Goal: Task Accomplishment & Management: Complete application form

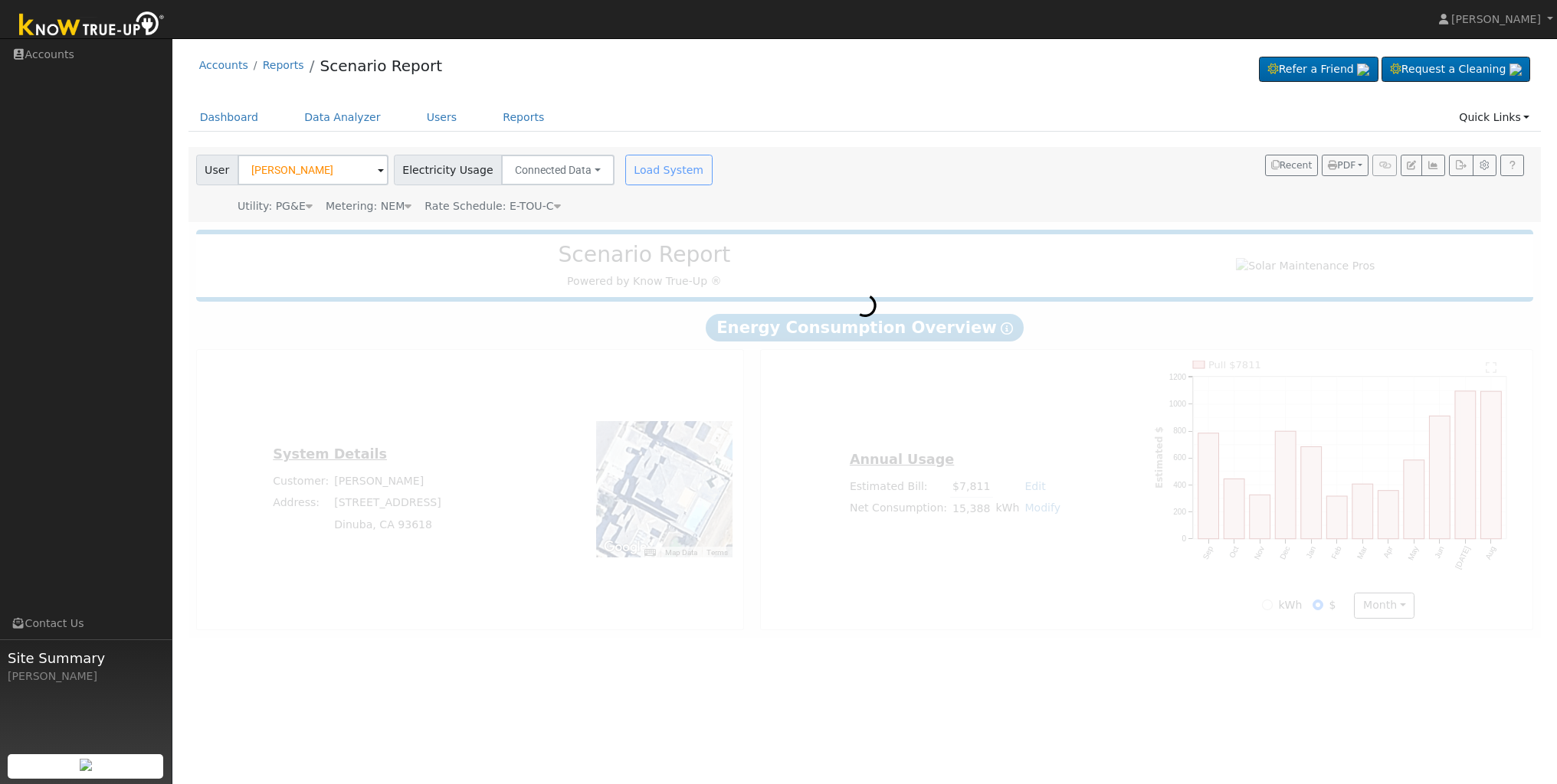
click at [116, 34] on img at bounding box center [91, 26] width 161 height 35
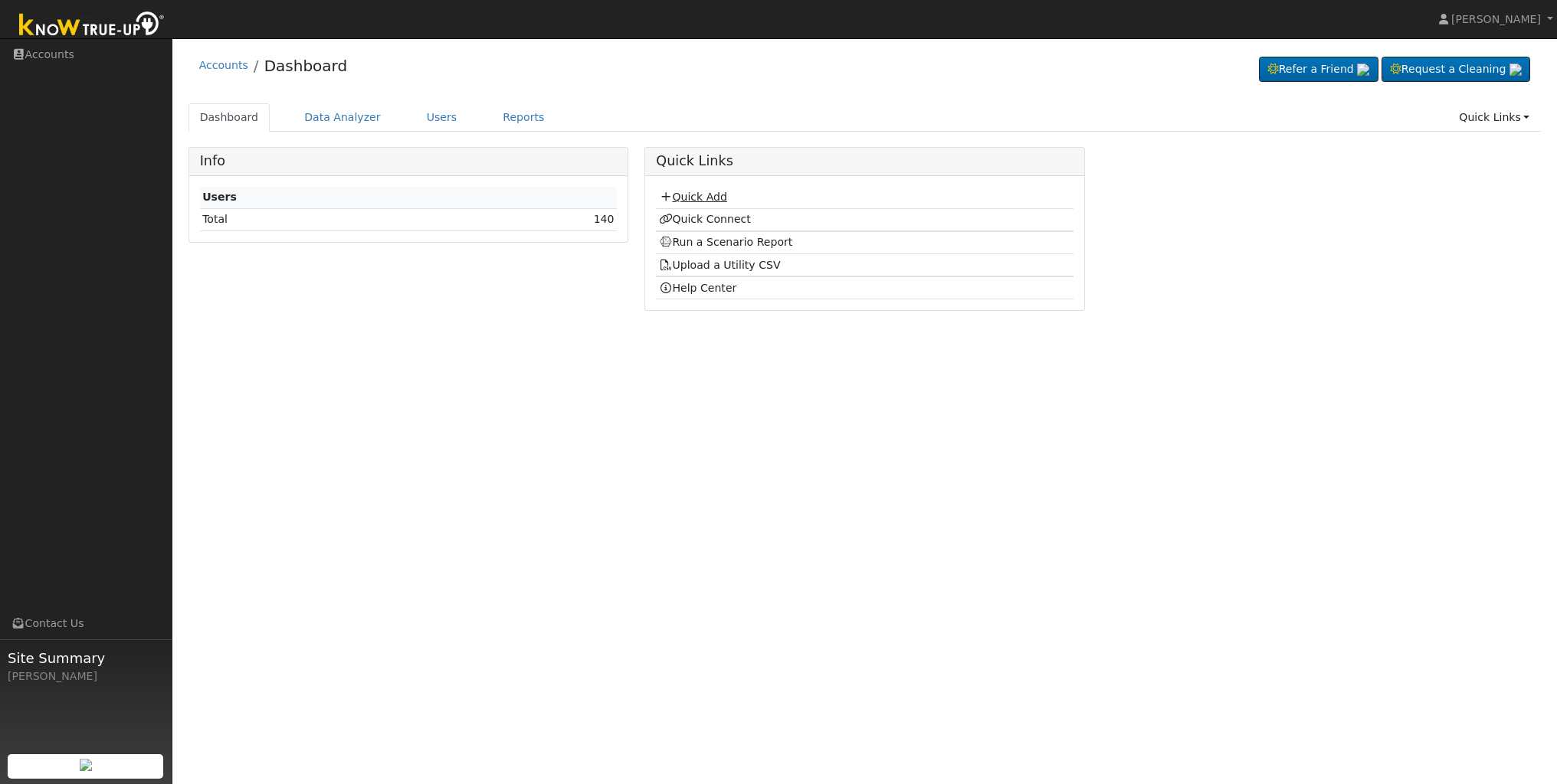
click at [714, 194] on link "Quick Add" at bounding box center [693, 197] width 68 height 12
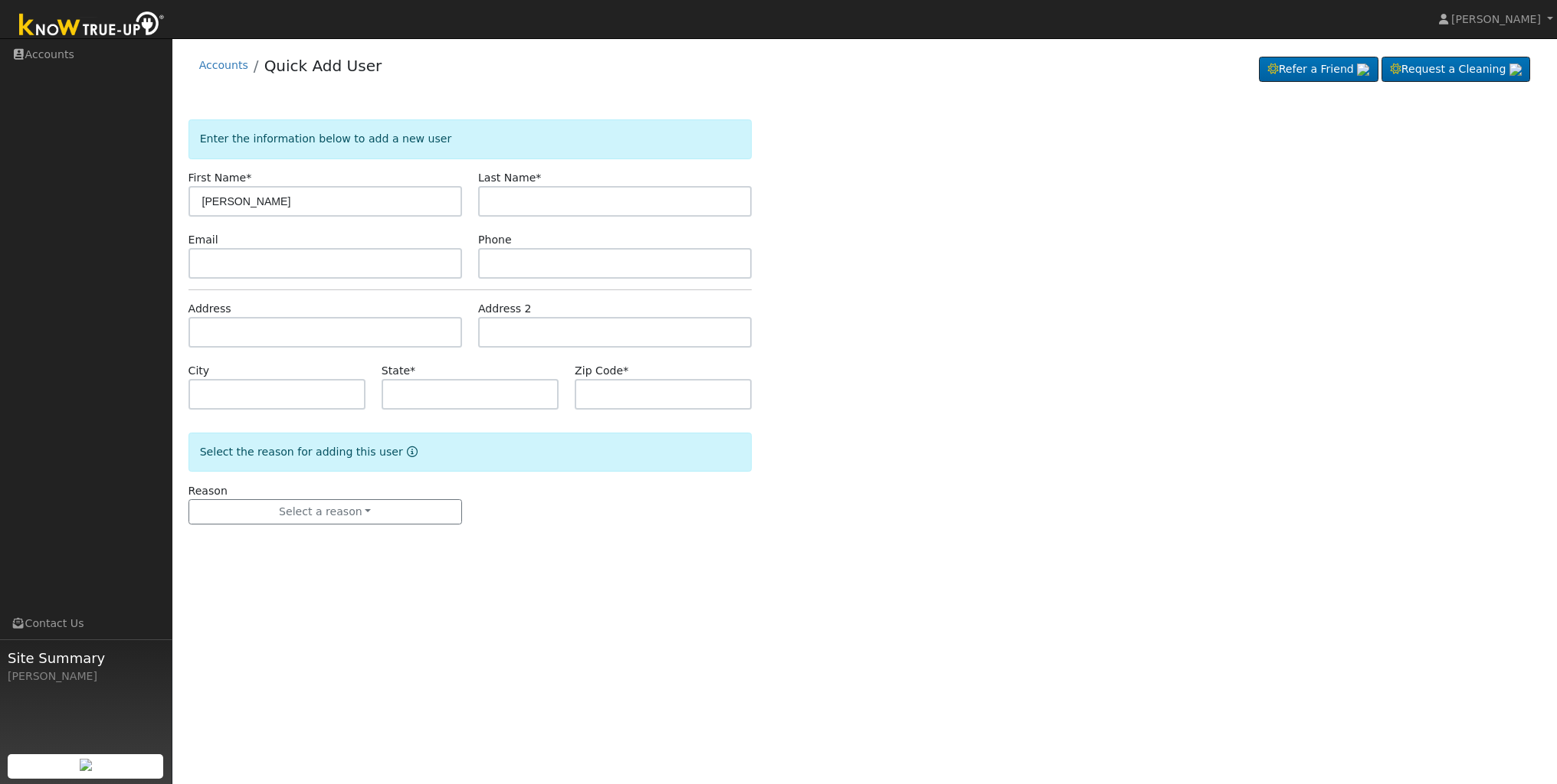
type input "Danny"
type input "Mumm"
type input "bjdmumm@gmail.com"
click at [531, 261] on input "text" at bounding box center [615, 263] width 274 height 30
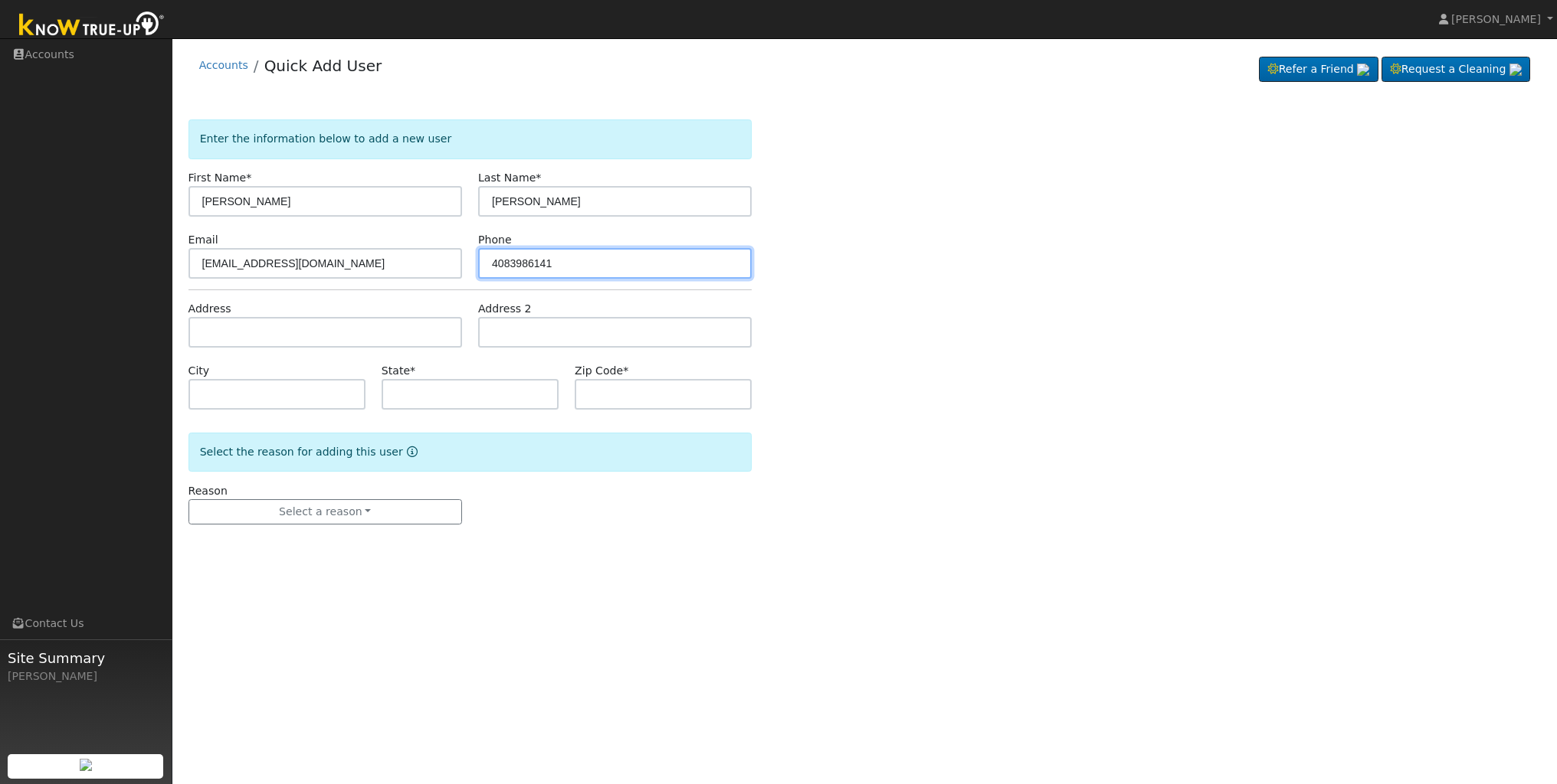
type input "4083986141"
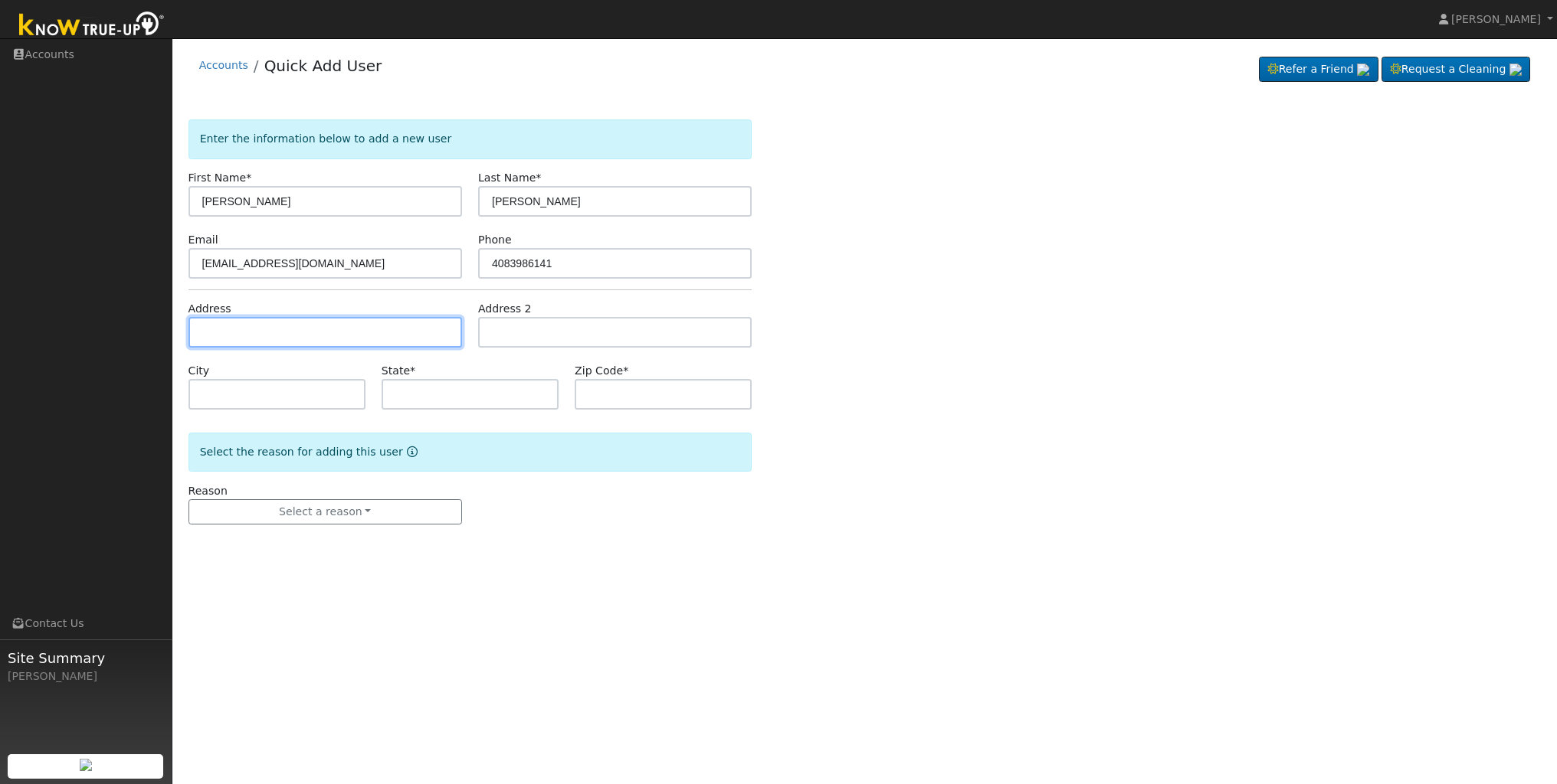
click at [423, 341] on input "text" at bounding box center [325, 332] width 274 height 30
type input "[STREET_ADDRESS]"
type input "Hollister"
type input "CA"
type input "95023"
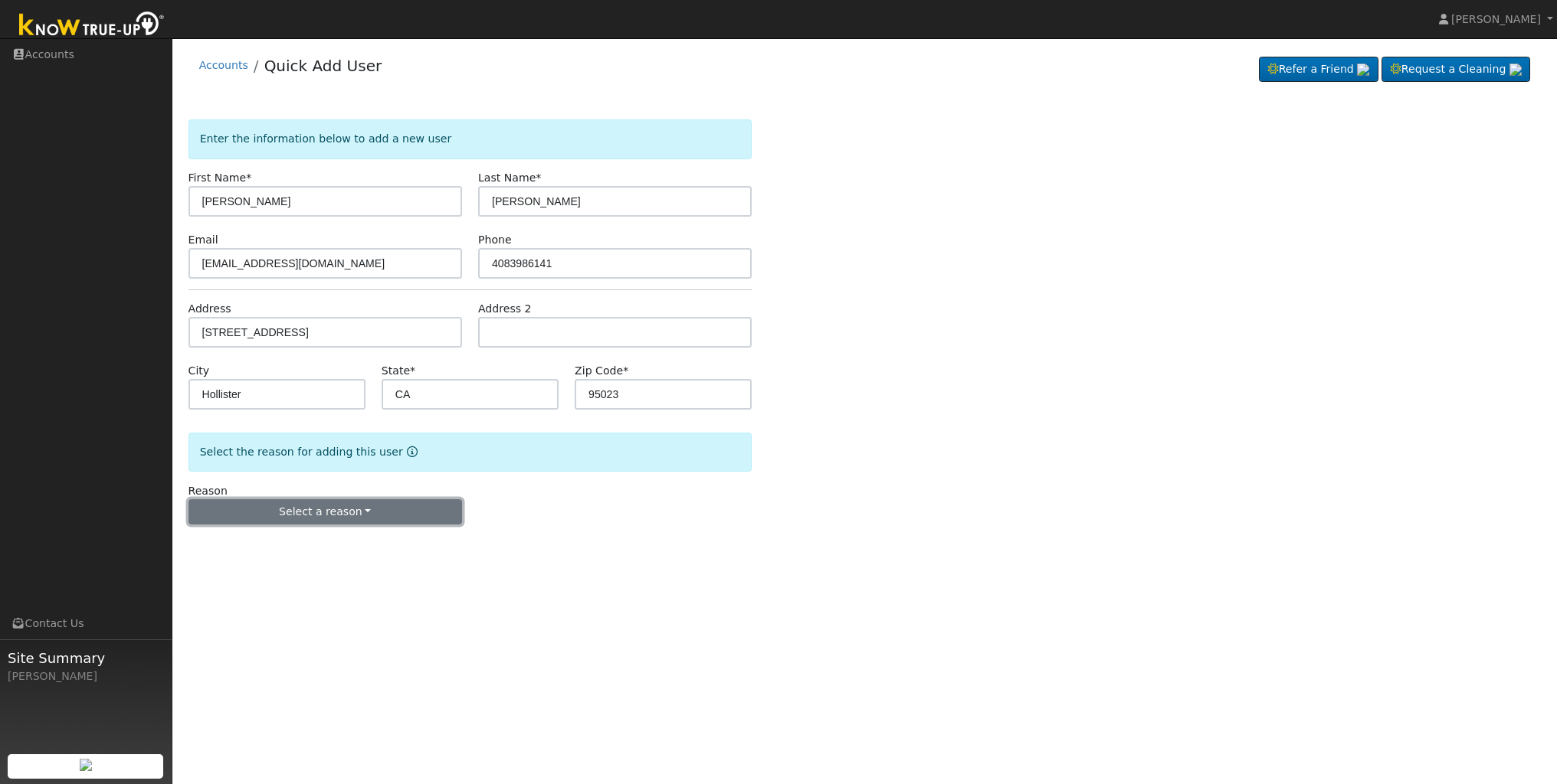
click at [353, 510] on button "Select a reason" at bounding box center [325, 512] width 274 height 26
click at [246, 548] on link "New lead" at bounding box center [274, 544] width 169 height 22
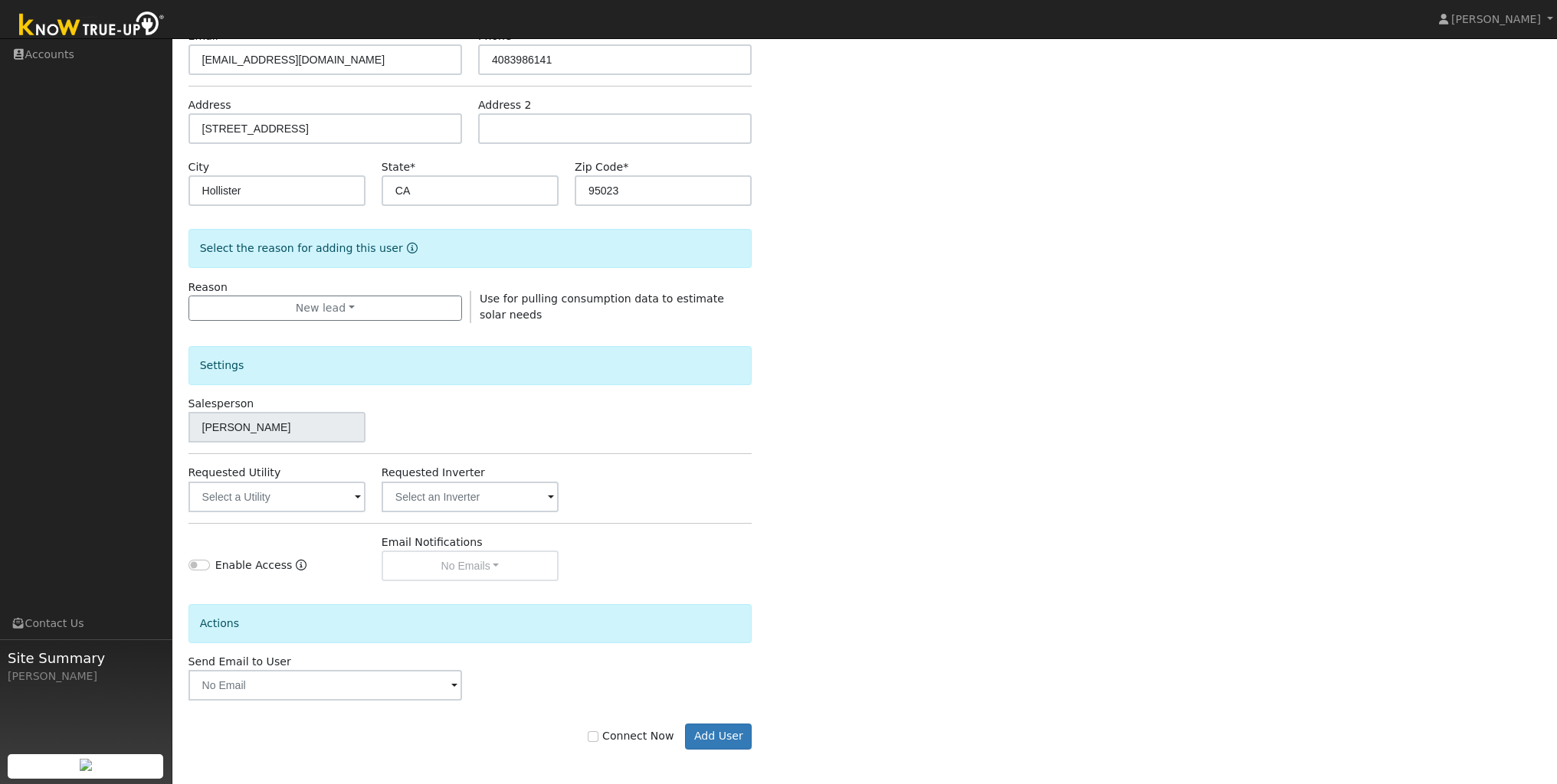
scroll to position [207, 0]
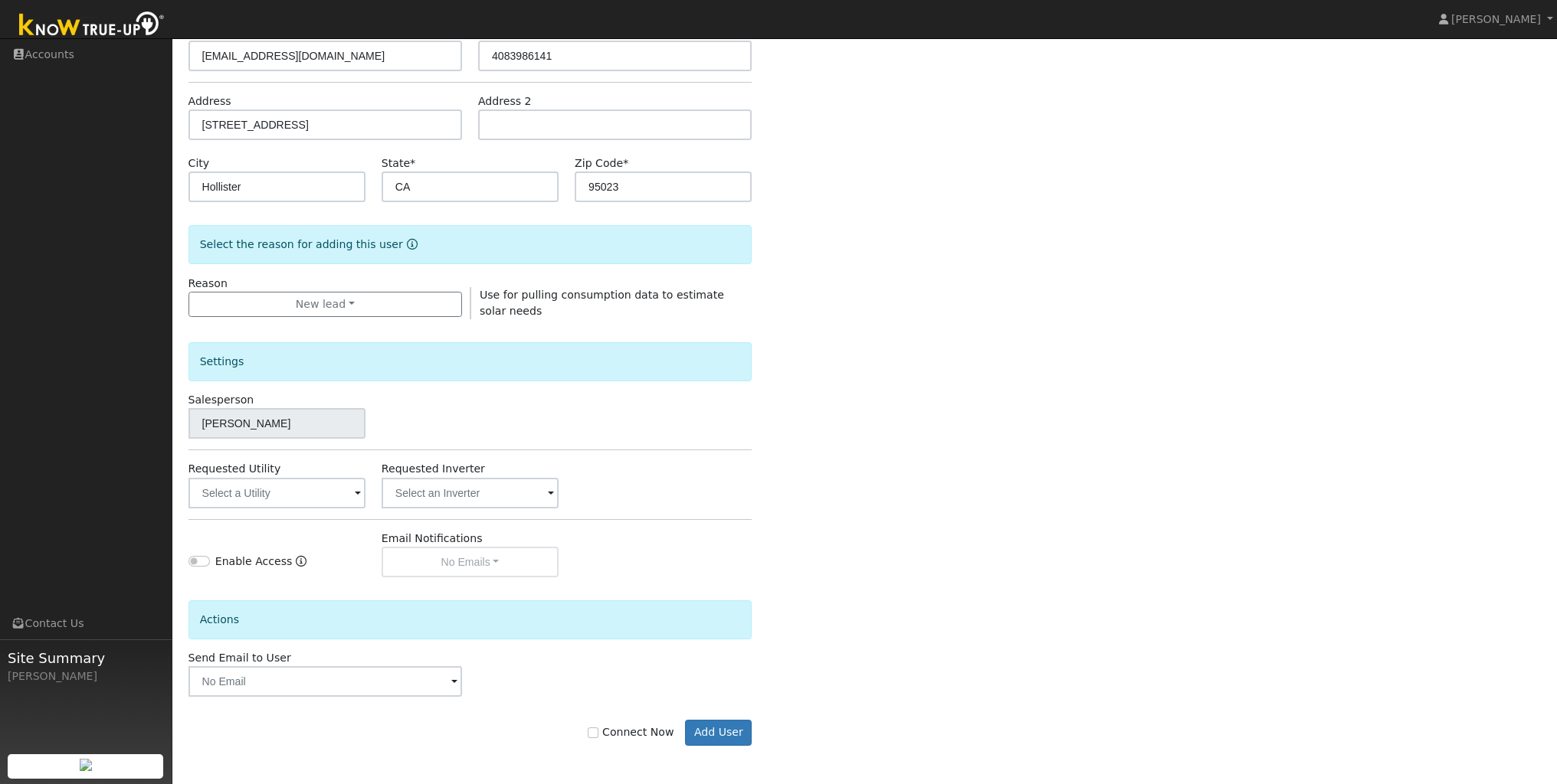
click at [355, 494] on span at bounding box center [357, 494] width 6 height 17
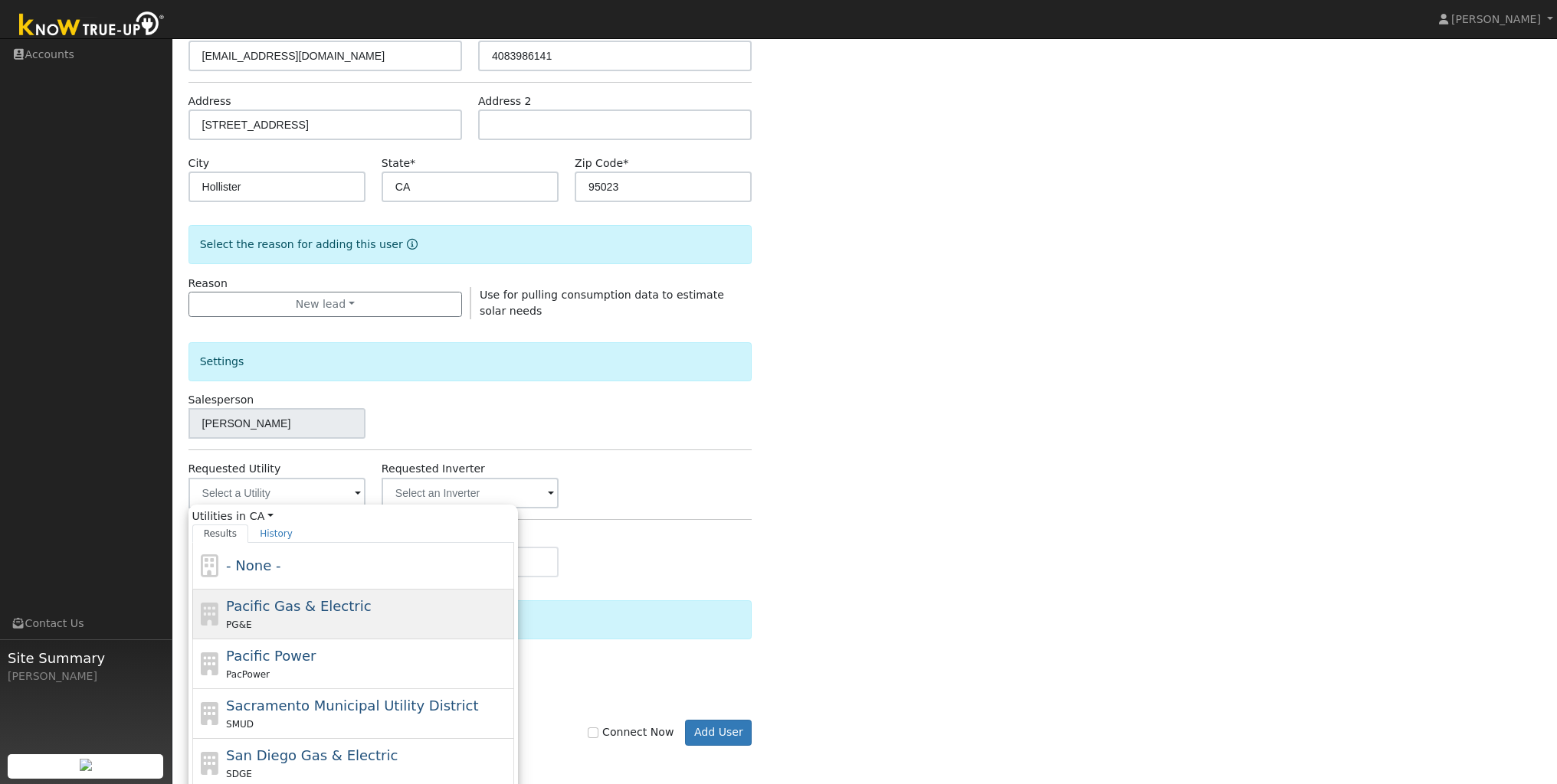
click at [322, 606] on span "Pacific Gas & Electric" at bounding box center [298, 606] width 145 height 16
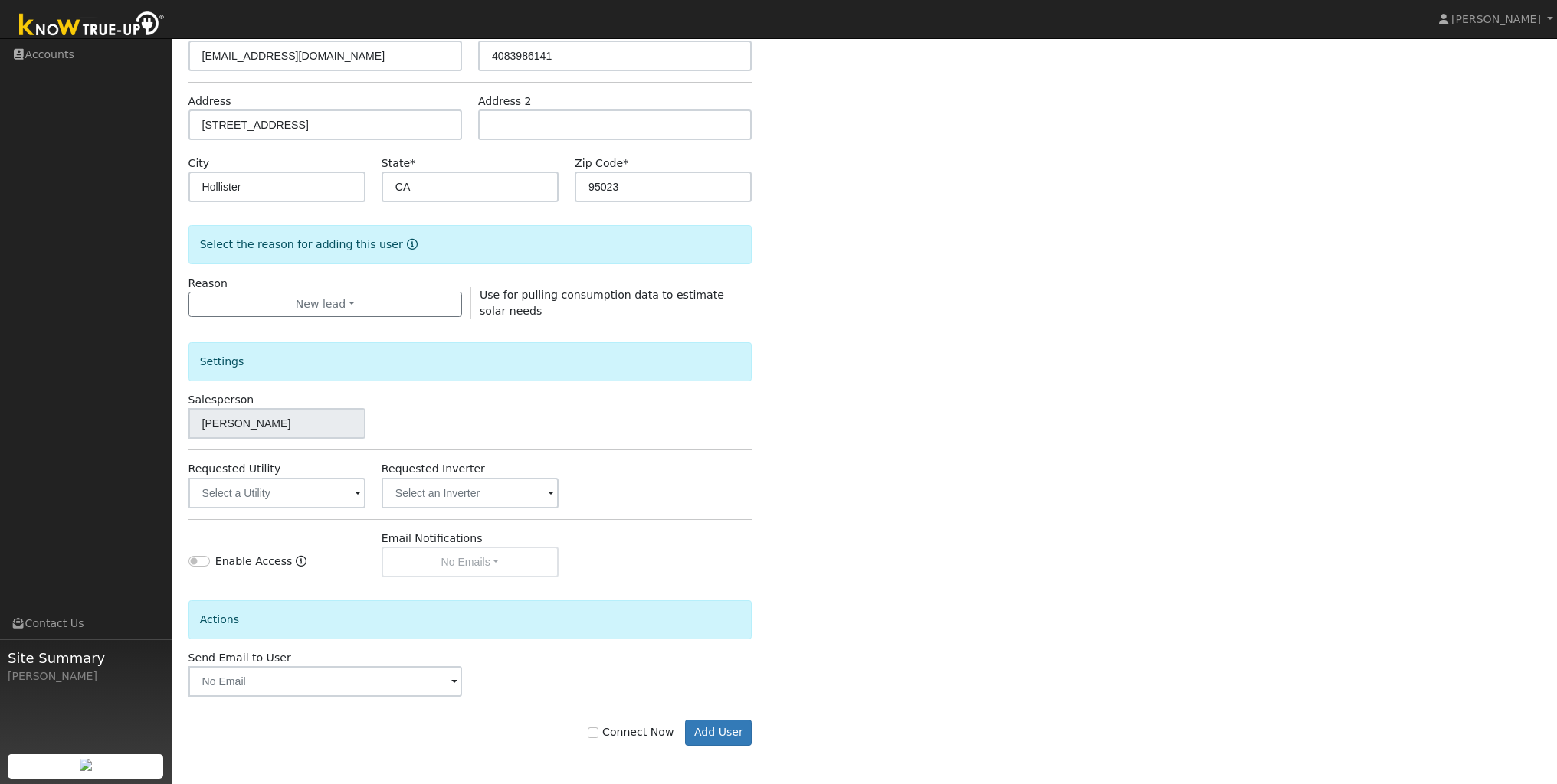
type input "Pacific Gas & Electric"
click at [599, 736] on input "Connect Now" at bounding box center [592, 733] width 10 height 10
checkbox input "true"
click at [717, 727] on button "Add User" at bounding box center [718, 733] width 67 height 26
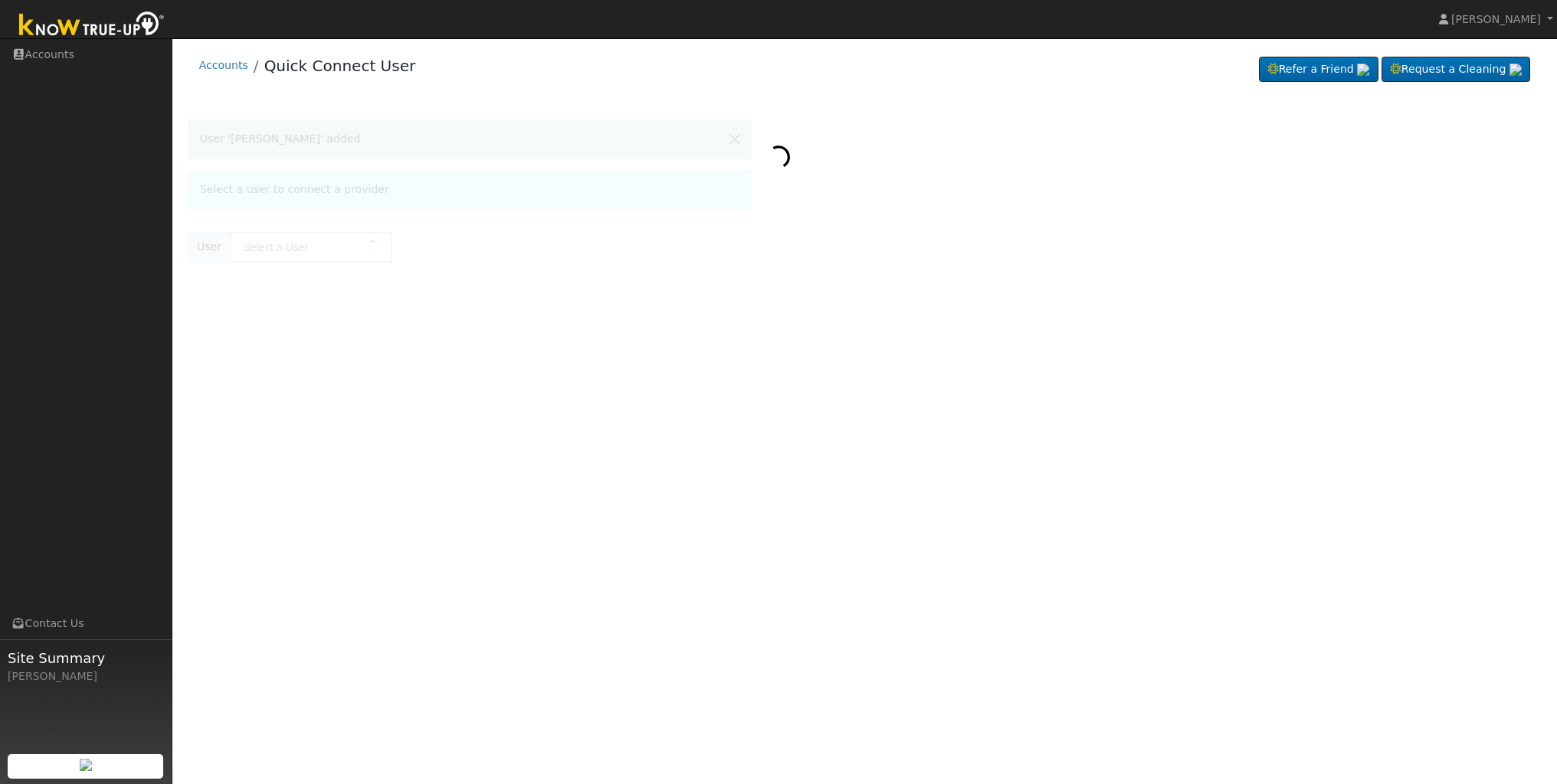
type input "[PERSON_NAME]"
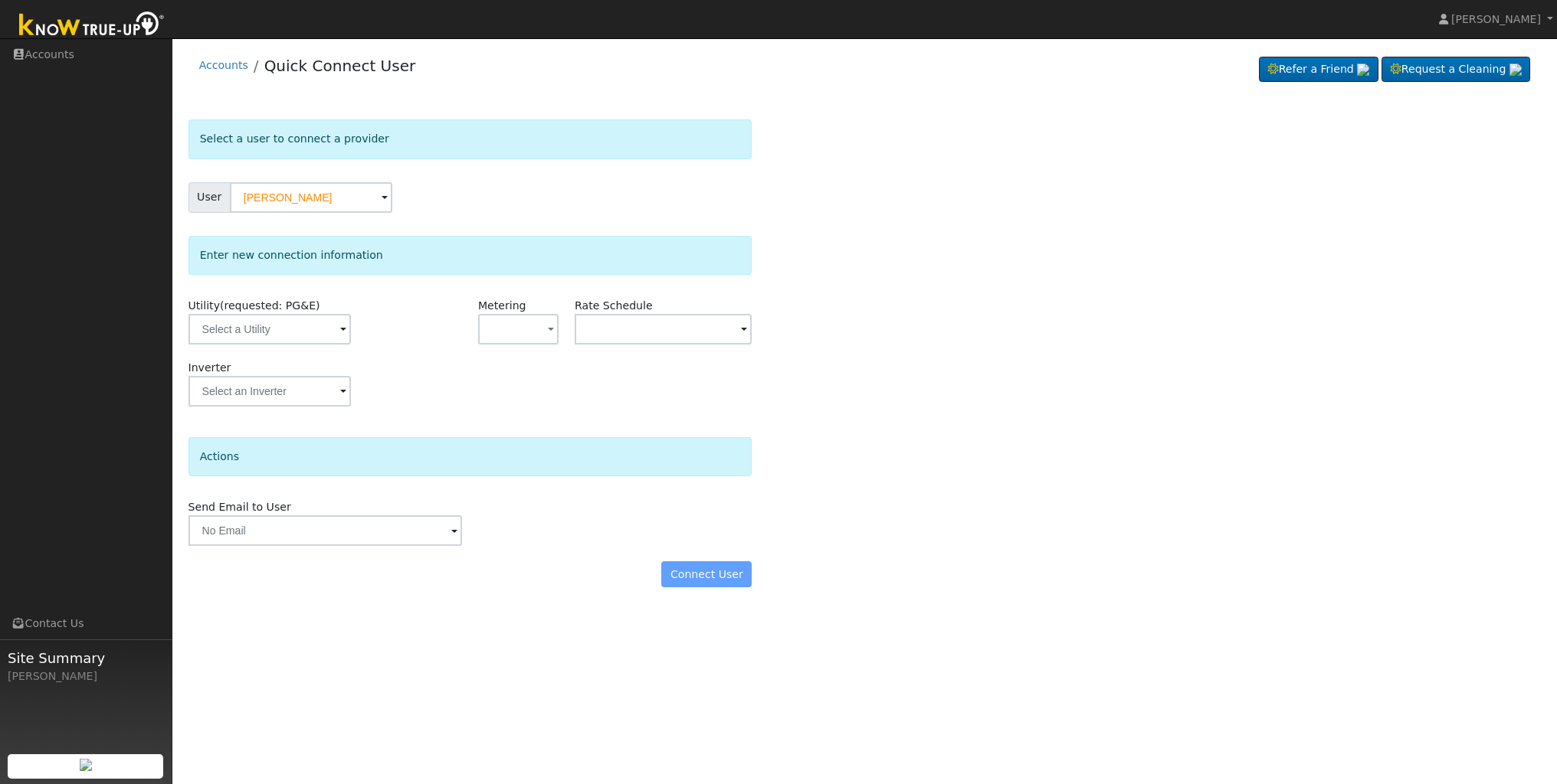
click at [340, 329] on span at bounding box center [342, 330] width 6 height 17
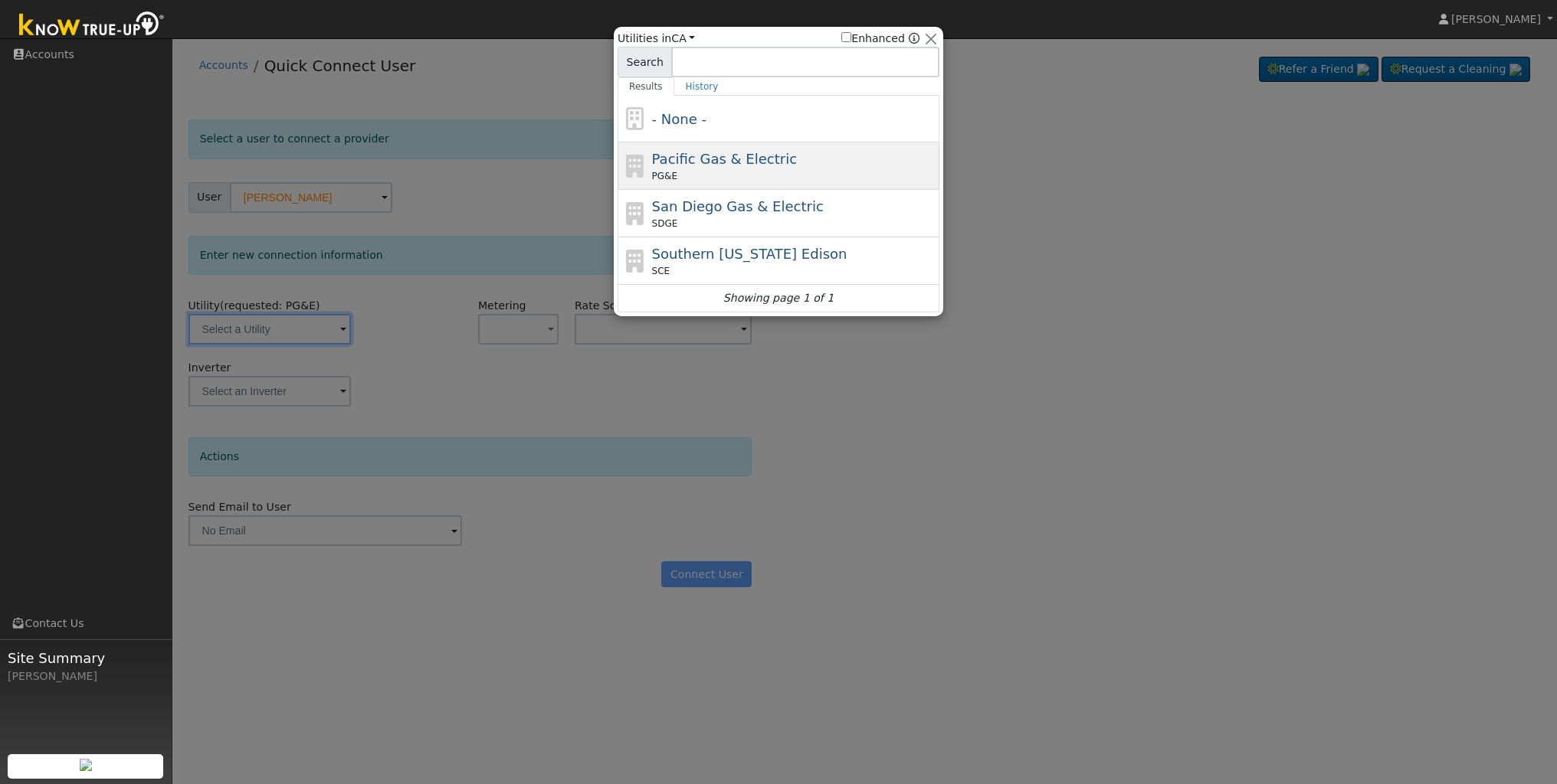
click at [659, 161] on span "Pacific Gas & Electric" at bounding box center [724, 159] width 145 height 16
type input "PG&E"
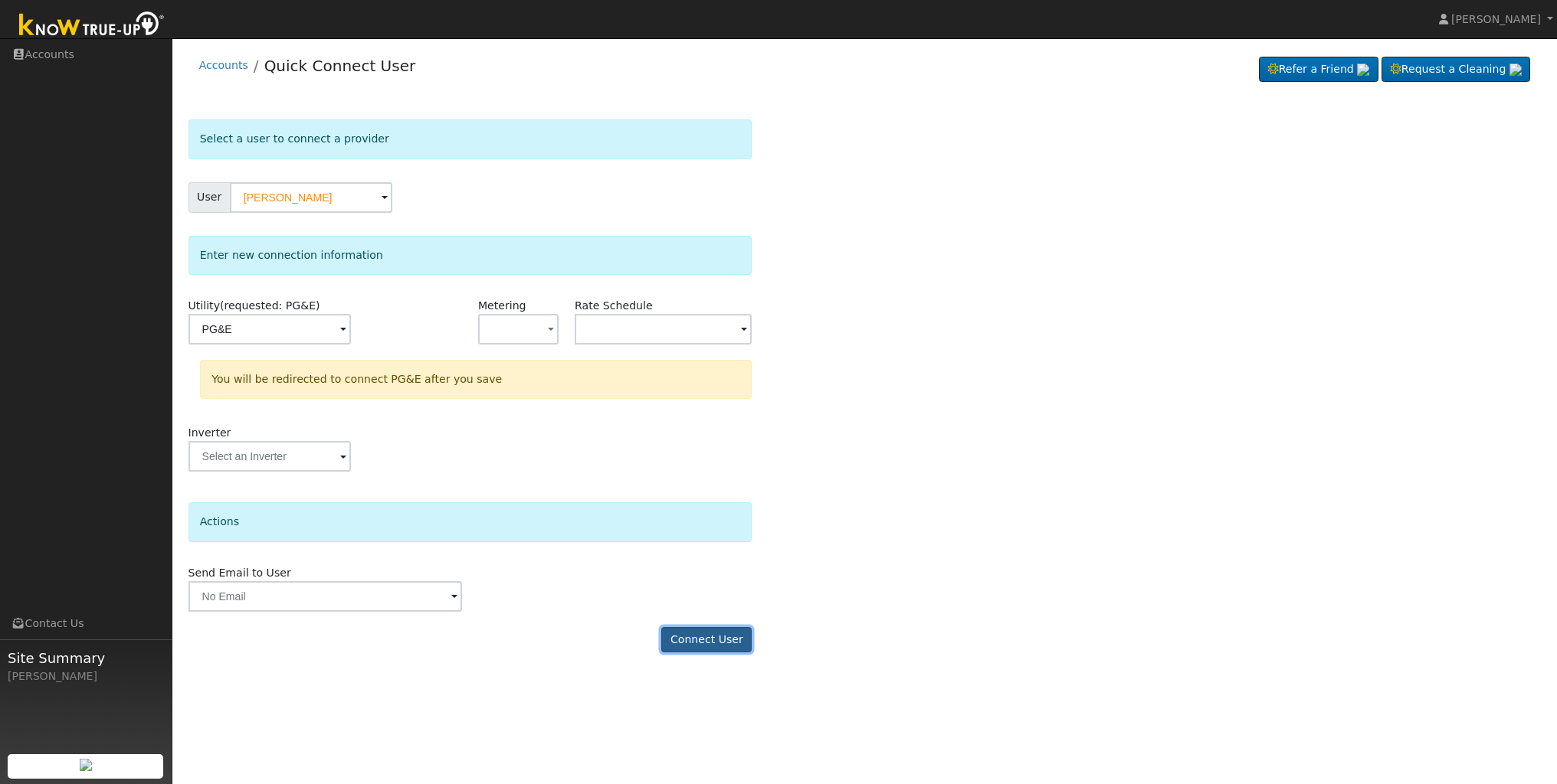
click at [707, 640] on button "Connect User" at bounding box center [707, 640] width 91 height 26
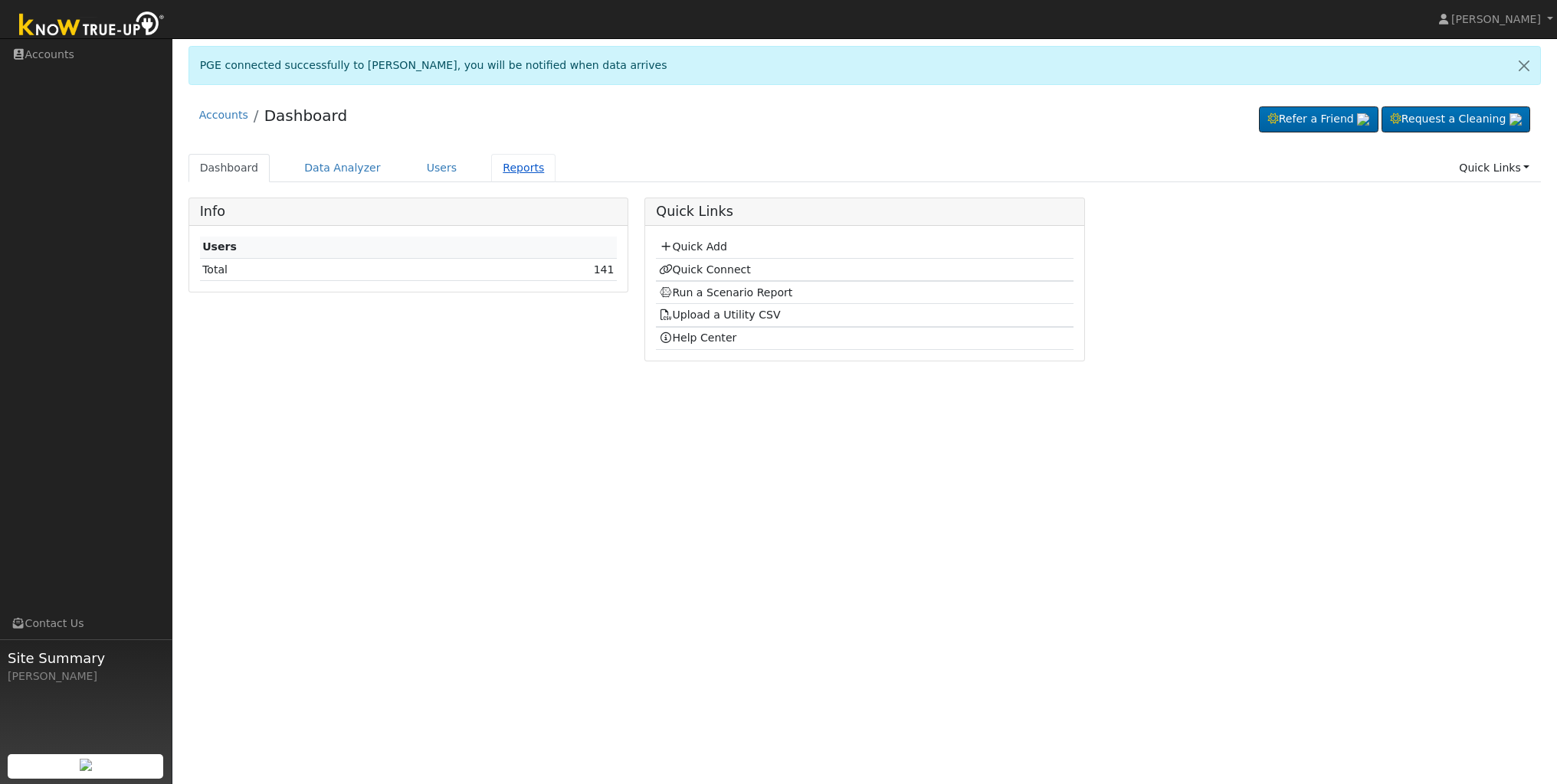
click at [507, 168] on link "Reports" at bounding box center [524, 168] width 64 height 29
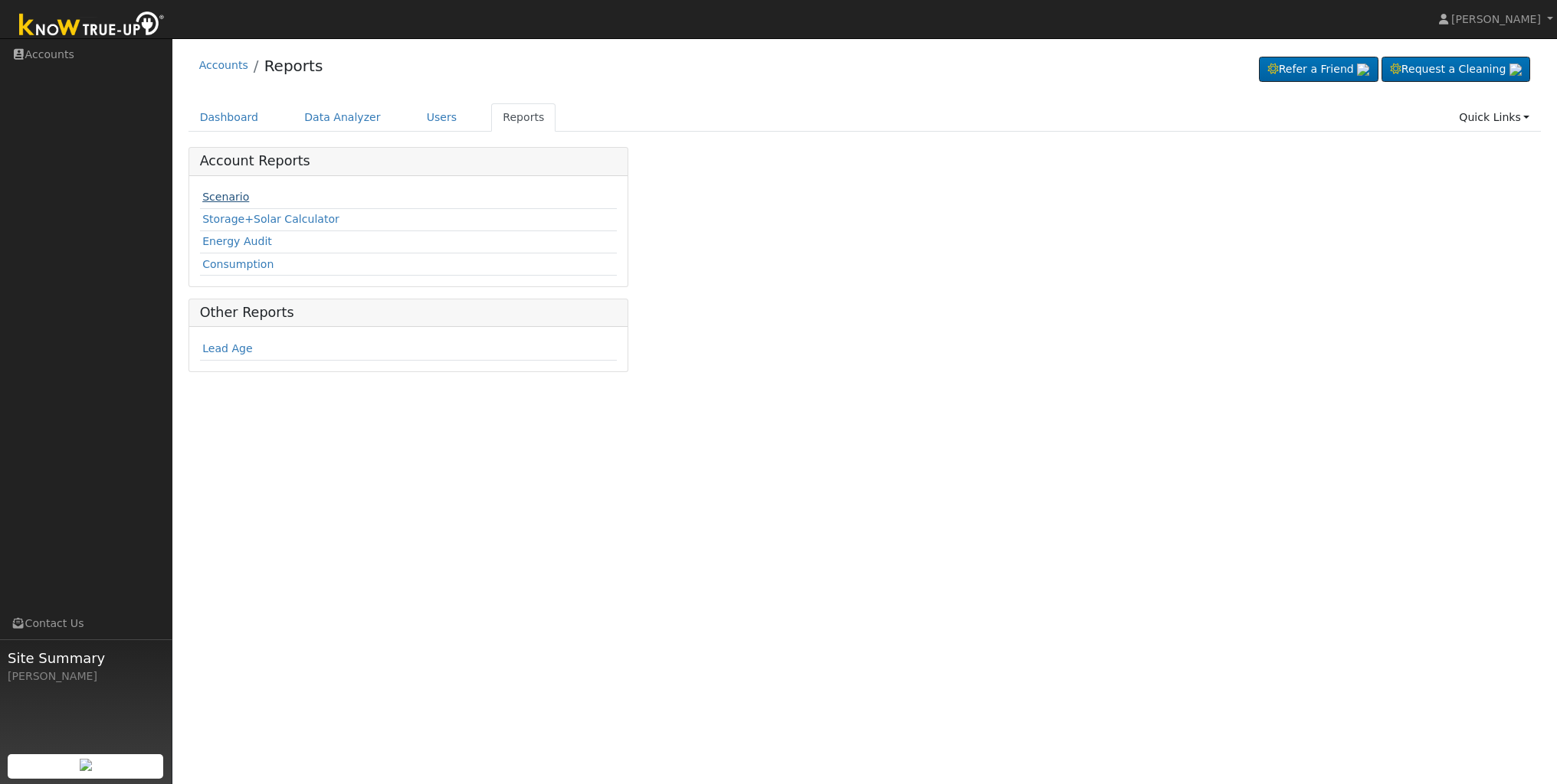
click at [233, 198] on link "Scenario" at bounding box center [226, 197] width 47 height 12
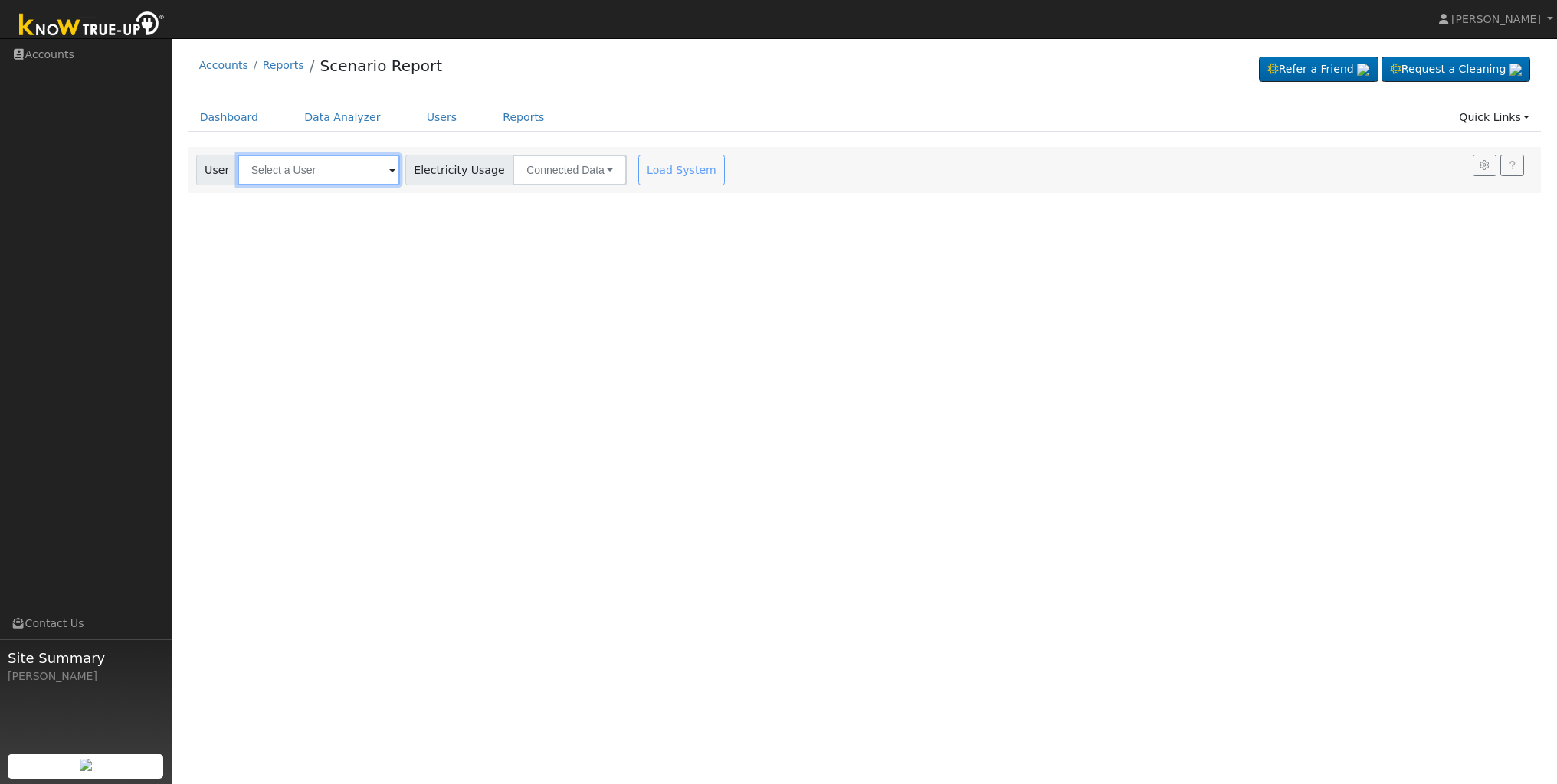
click at [342, 172] on input "text" at bounding box center [319, 170] width 162 height 30
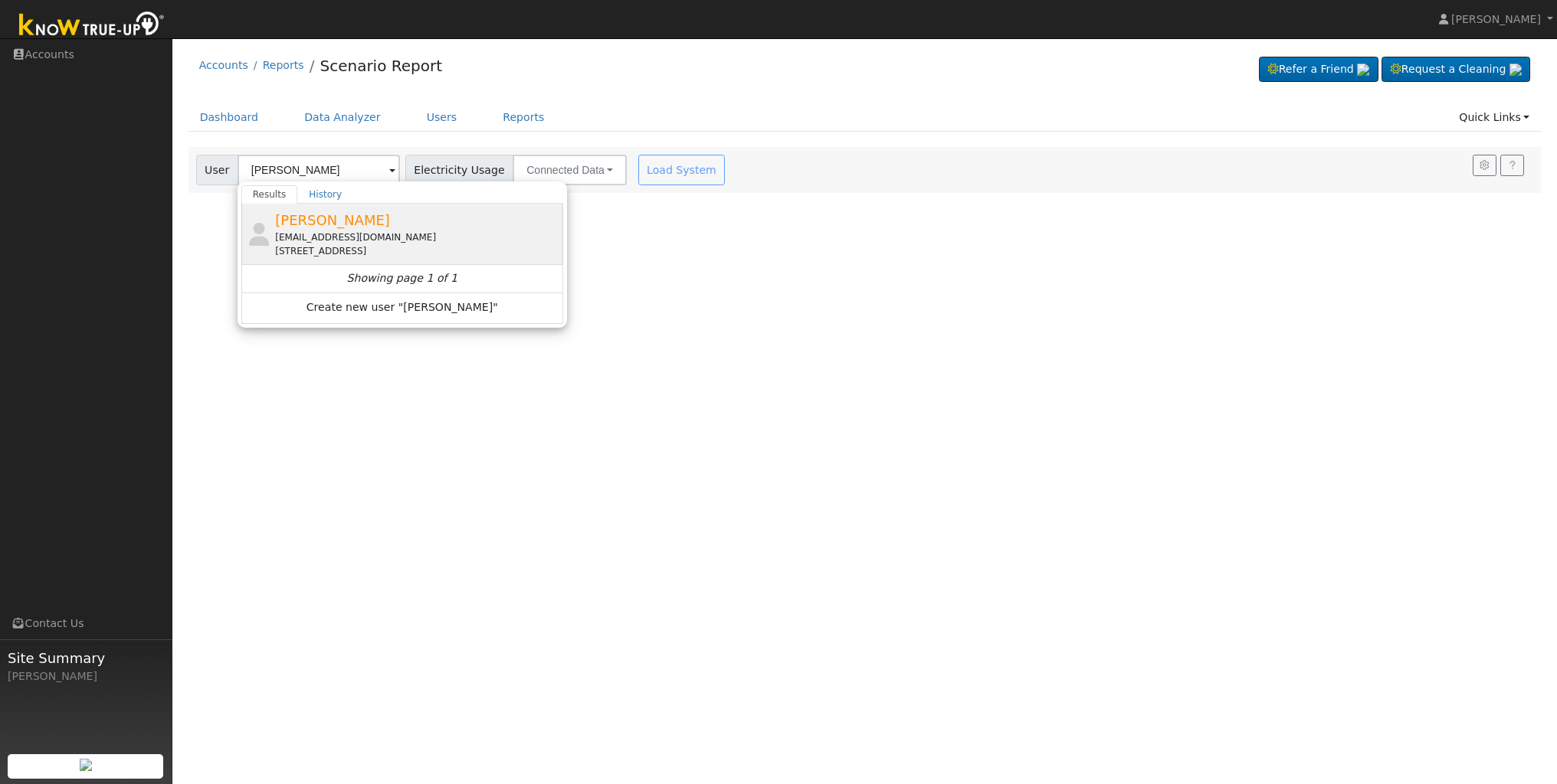
click at [329, 231] on div "[EMAIL_ADDRESS][DOMAIN_NAME]" at bounding box center [417, 238] width 284 height 14
type input "[PERSON_NAME]"
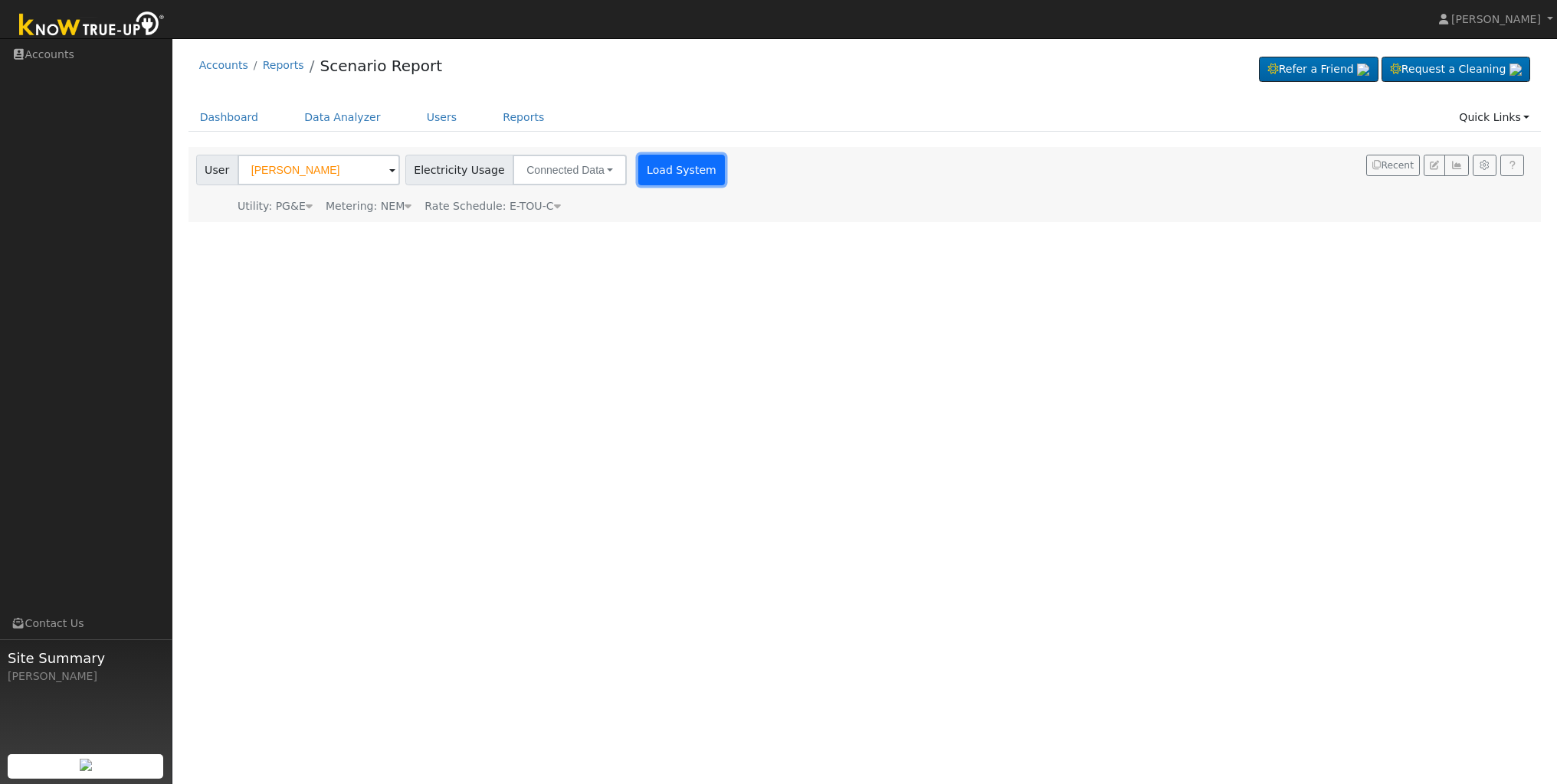
click at [663, 176] on button "Load System" at bounding box center [681, 170] width 87 height 30
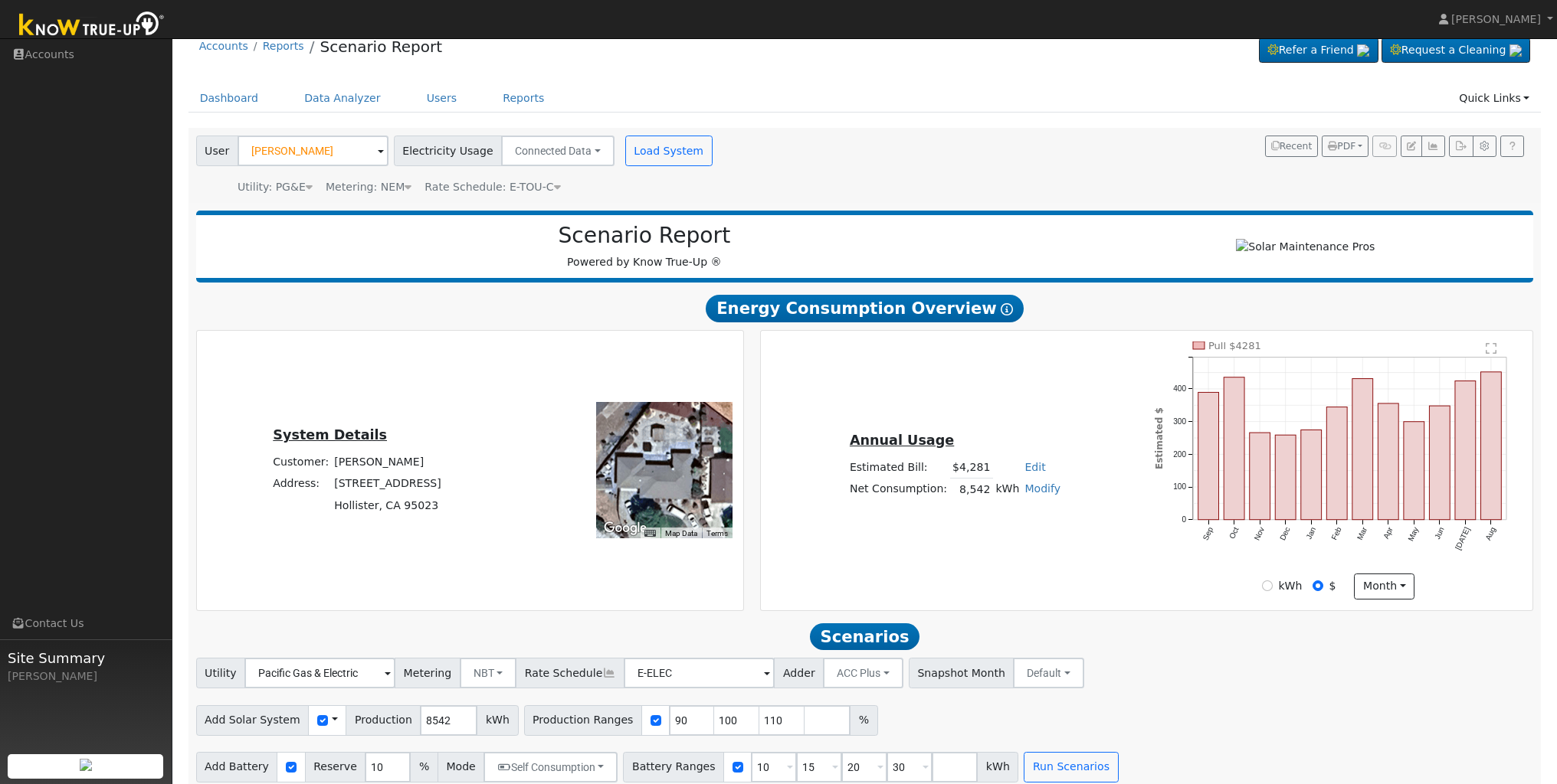
scroll to position [39, 0]
